Goal: Transaction & Acquisition: Purchase product/service

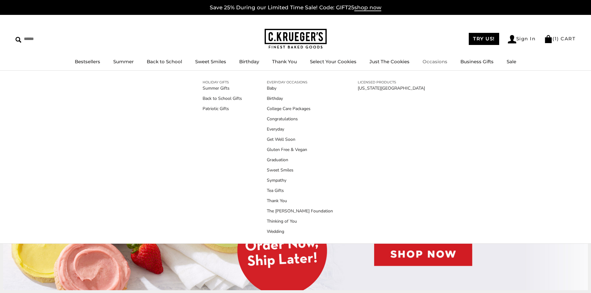
click at [431, 61] on link "Occasions" at bounding box center [434, 62] width 25 height 6
click at [278, 148] on link "Gluten Free & Vegan" at bounding box center [300, 149] width 66 height 7
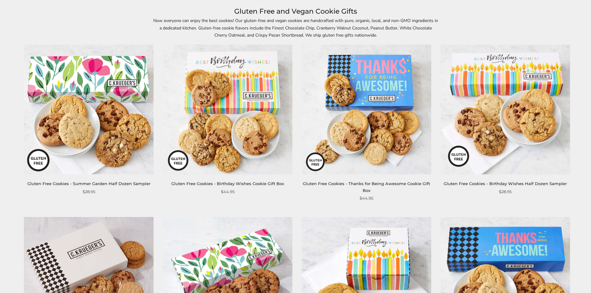
scroll to position [93, 0]
